Goal: Find specific page/section: Find specific page/section

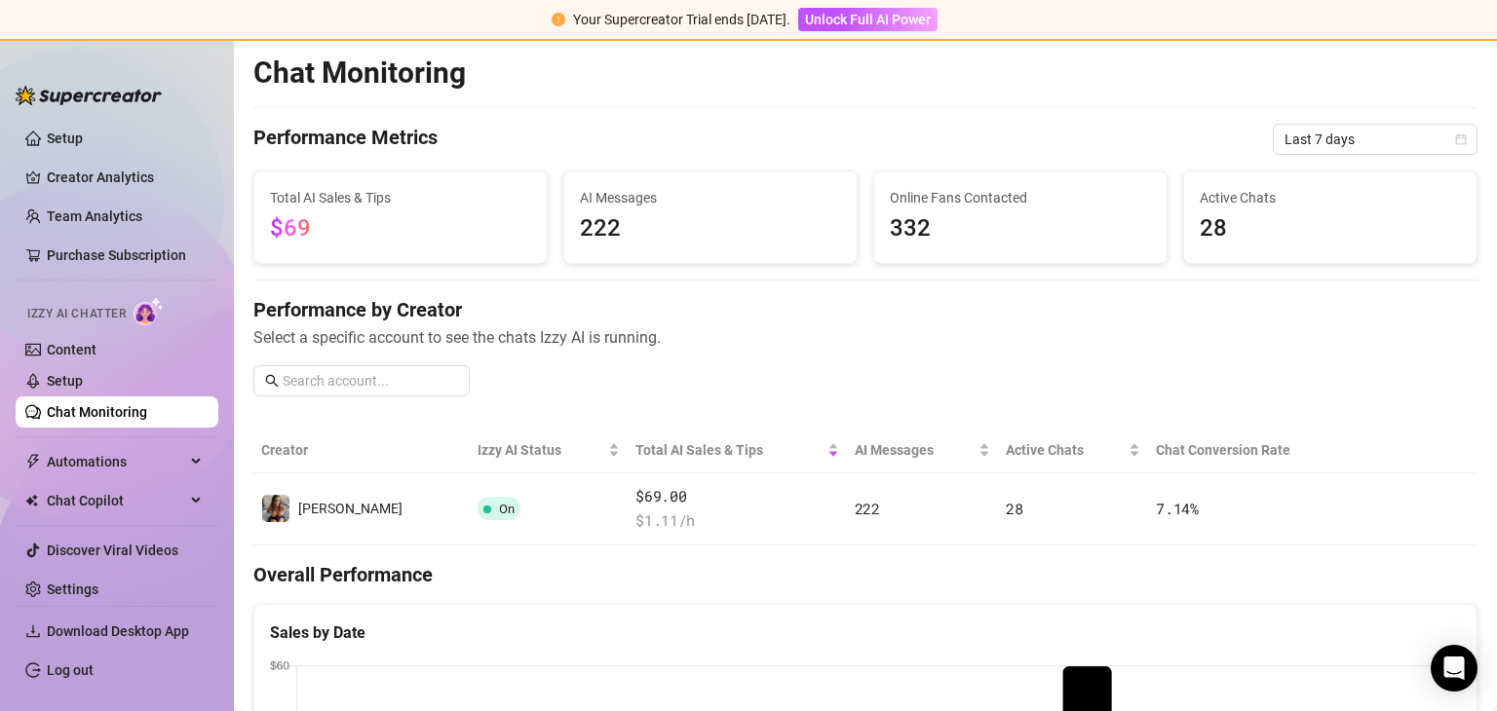
click at [94, 94] on img at bounding box center [89, 95] width 146 height 19
click at [111, 172] on link "Creator Analytics" at bounding box center [125, 177] width 156 height 31
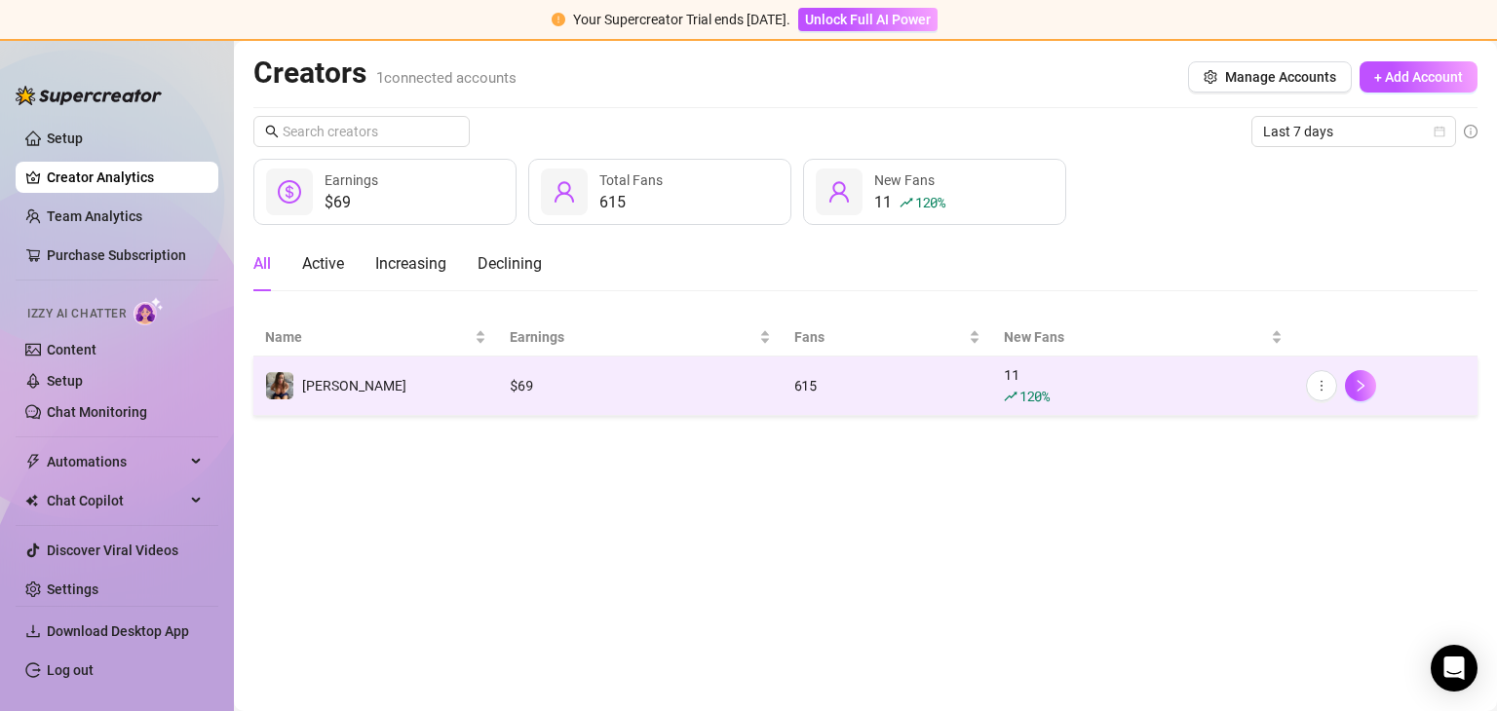
click at [350, 387] on td "[PERSON_NAME]" at bounding box center [375, 386] width 245 height 59
